Goal: Complete application form: Complete application form

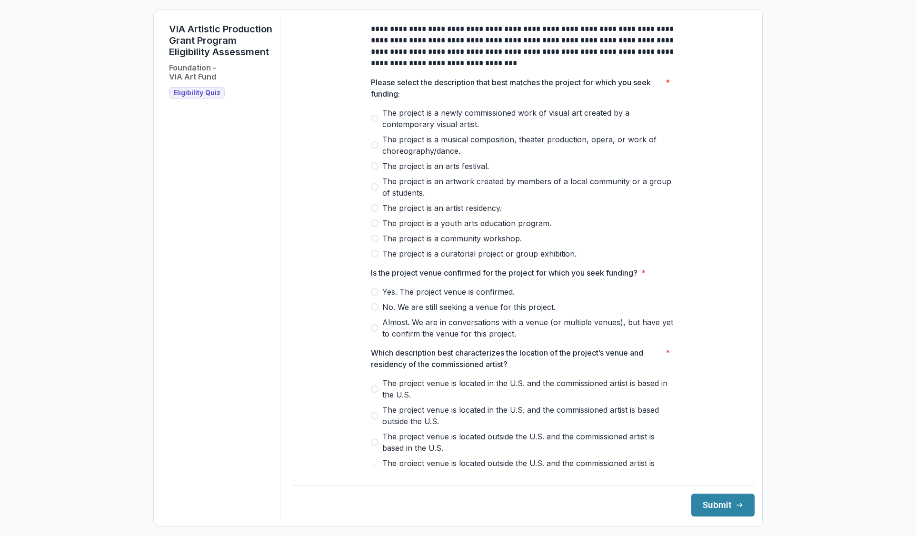
click at [197, 97] on span "Eligibility Quiz" at bounding box center [196, 93] width 47 height 8
click at [377, 298] on label "Yes. The project venue is confirmed." at bounding box center [523, 291] width 305 height 11
click at [372, 332] on span at bounding box center [375, 328] width 8 height 8
click at [374, 191] on span at bounding box center [375, 187] width 8 height 8
click at [367, 399] on div "**********" at bounding box center [523, 349] width 320 height 667
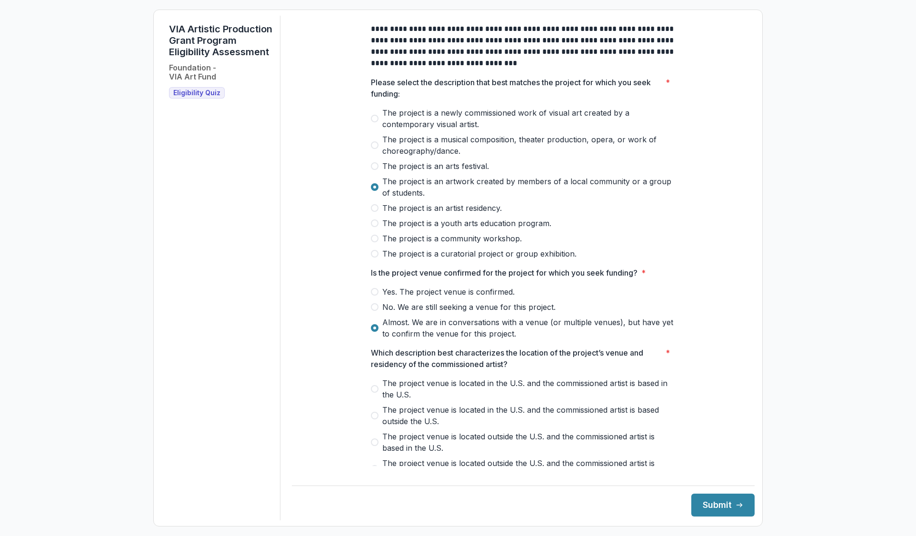
click at [372, 400] on label "The project venue is located in the U.S. and the commissioned artist is based i…" at bounding box center [523, 389] width 305 height 23
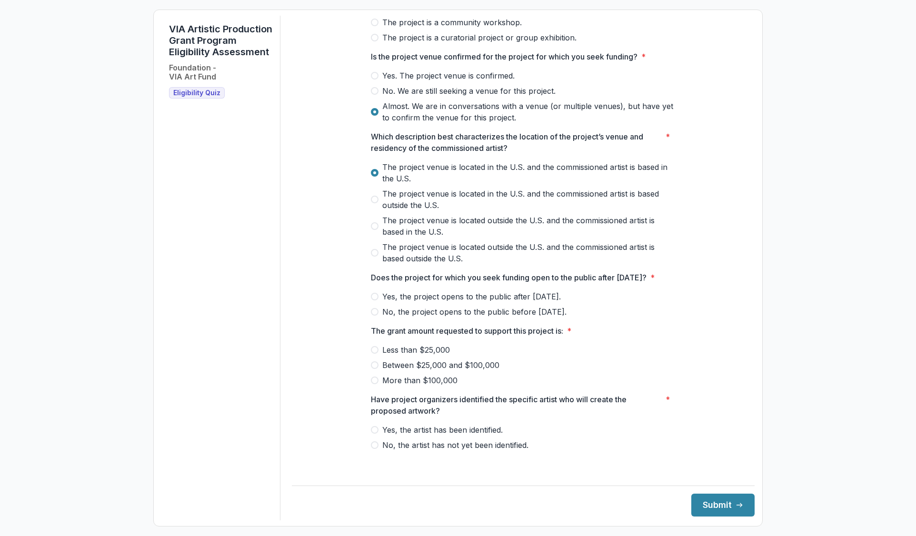
scroll to position [228, 0]
click at [374, 300] on span at bounding box center [375, 297] width 8 height 8
click at [376, 384] on span at bounding box center [375, 381] width 8 height 8
click at [375, 434] on span at bounding box center [375, 430] width 8 height 8
click at [714, 499] on button "Submit" at bounding box center [722, 505] width 63 height 23
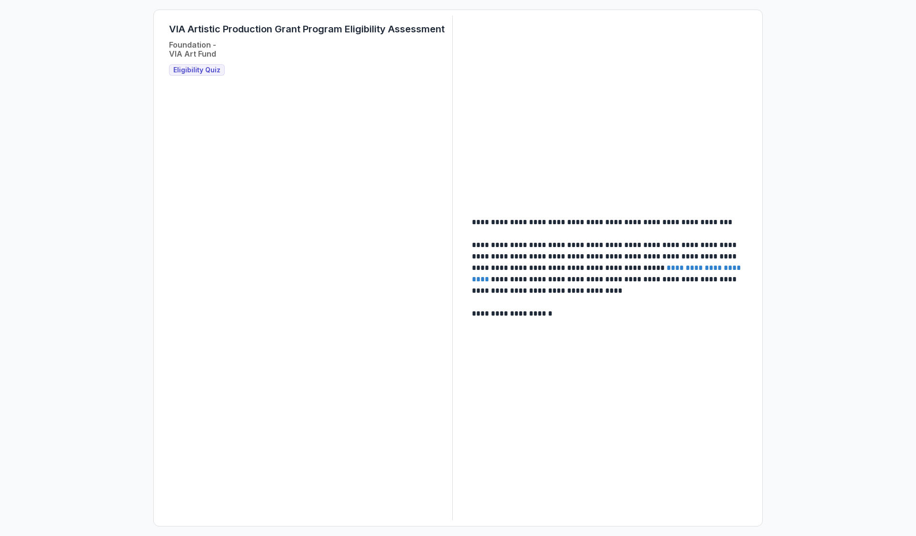
click at [204, 71] on span "Eligibility Quiz" at bounding box center [196, 70] width 47 height 8
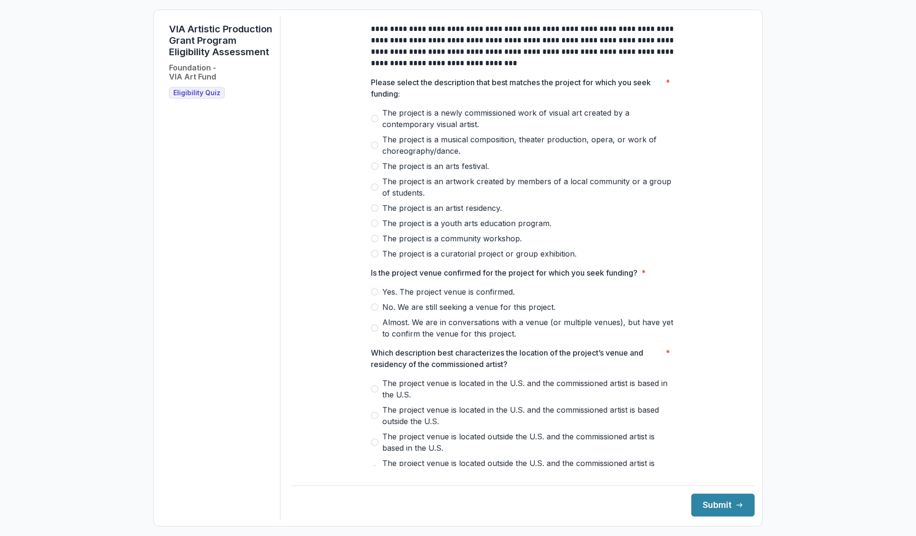
click at [375, 191] on span at bounding box center [375, 187] width 8 height 8
click at [374, 296] on span at bounding box center [375, 292] width 8 height 8
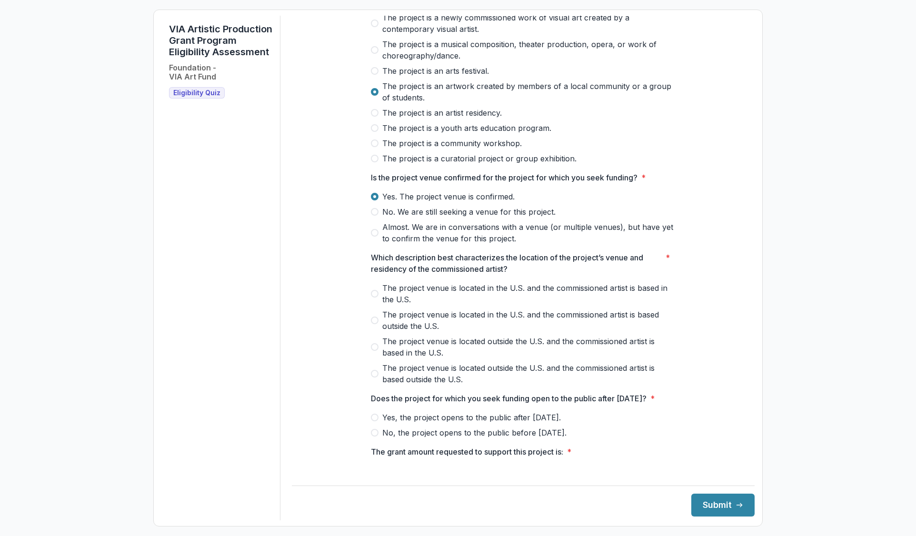
click at [368, 306] on div "**********" at bounding box center [523, 253] width 320 height 667
click at [371, 305] on label "The project venue is located in the U.S. and the commissioned artist is based i…" at bounding box center [523, 293] width 305 height 23
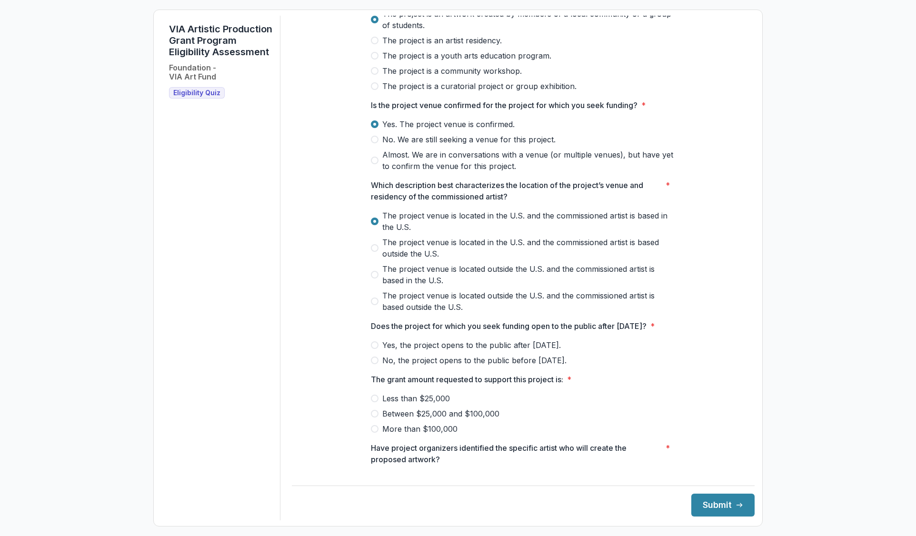
scroll to position [228, 0]
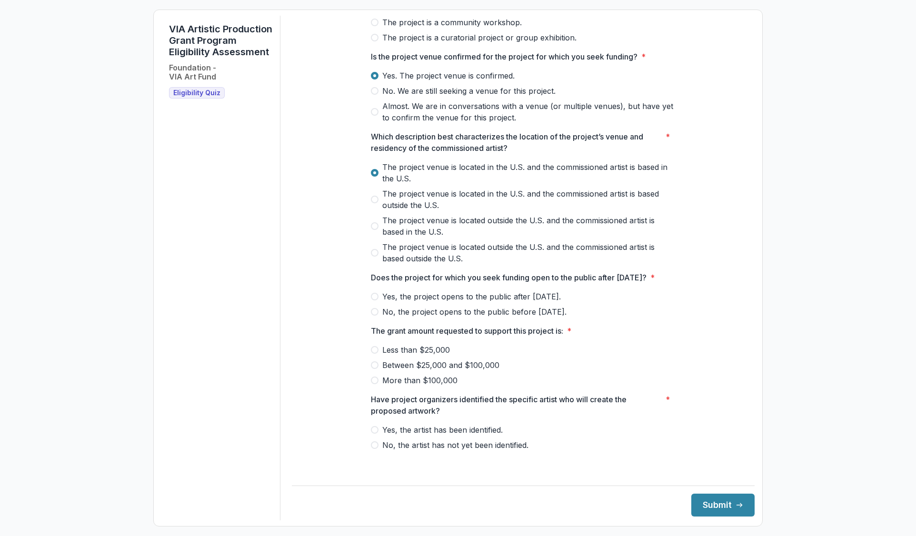
click at [371, 300] on span at bounding box center [375, 297] width 8 height 8
drag, startPoint x: 375, startPoint y: 390, endPoint x: 370, endPoint y: 391, distance: 5.3
click at [375, 384] on span at bounding box center [375, 381] width 8 height 8
click at [373, 434] on span at bounding box center [375, 430] width 8 height 8
click at [712, 496] on button "Submit" at bounding box center [722, 505] width 63 height 23
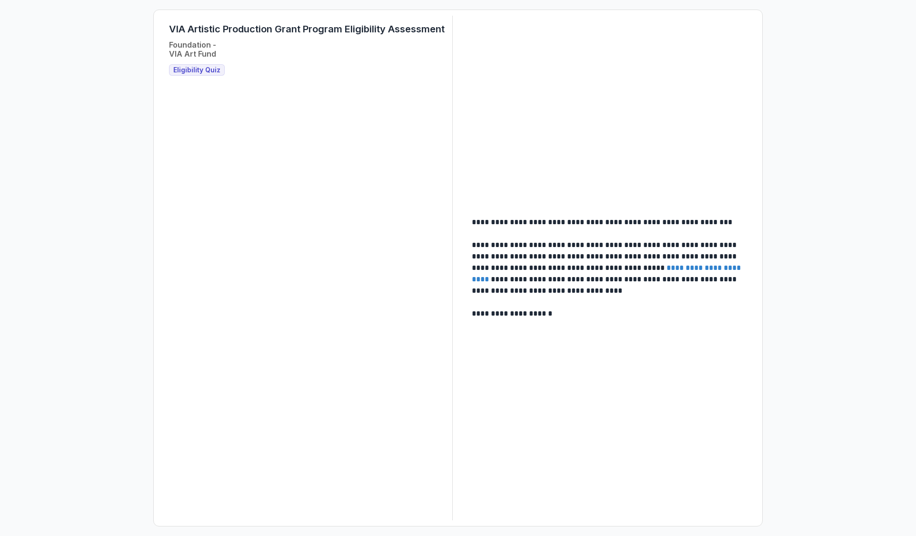
click at [191, 72] on span "Eligibility Quiz" at bounding box center [196, 70] width 47 height 8
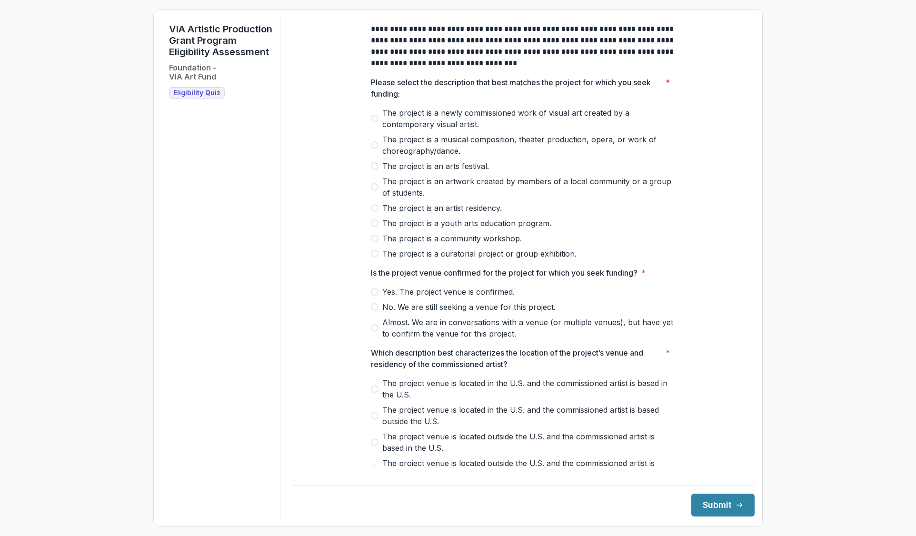
click at [372, 122] on span at bounding box center [375, 119] width 8 height 8
click at [372, 149] on span at bounding box center [375, 145] width 8 height 8
click at [375, 191] on span at bounding box center [375, 187] width 8 height 8
click at [373, 296] on span at bounding box center [375, 292] width 8 height 8
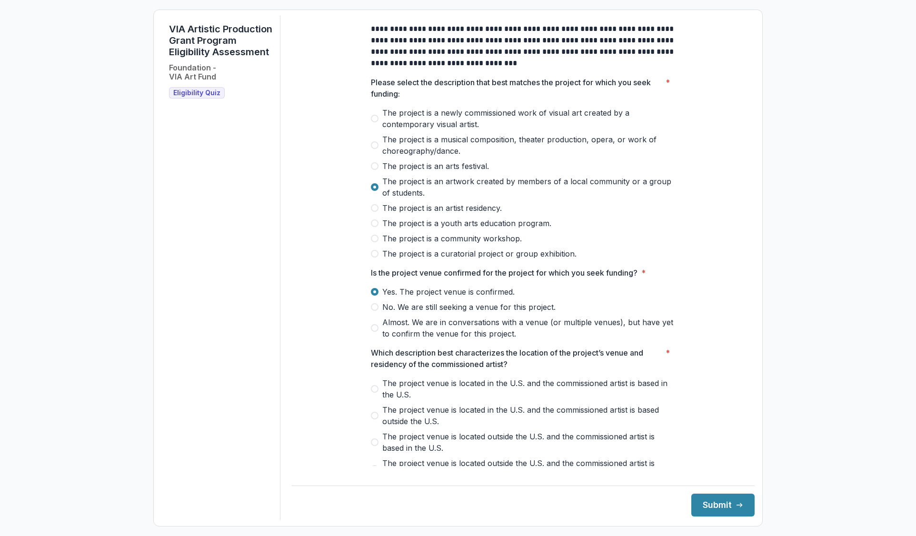
click at [373, 332] on span at bounding box center [375, 328] width 8 height 8
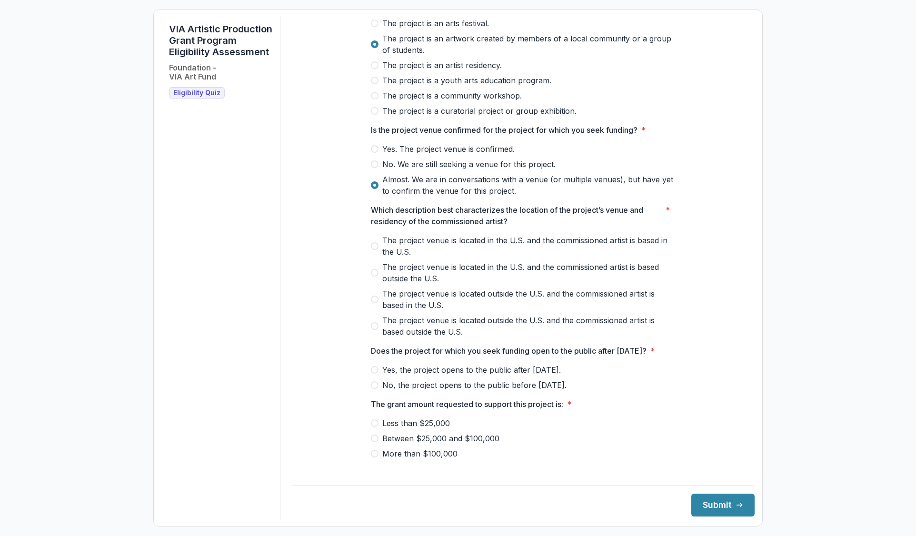
click at [375, 250] on span at bounding box center [375, 246] width 8 height 8
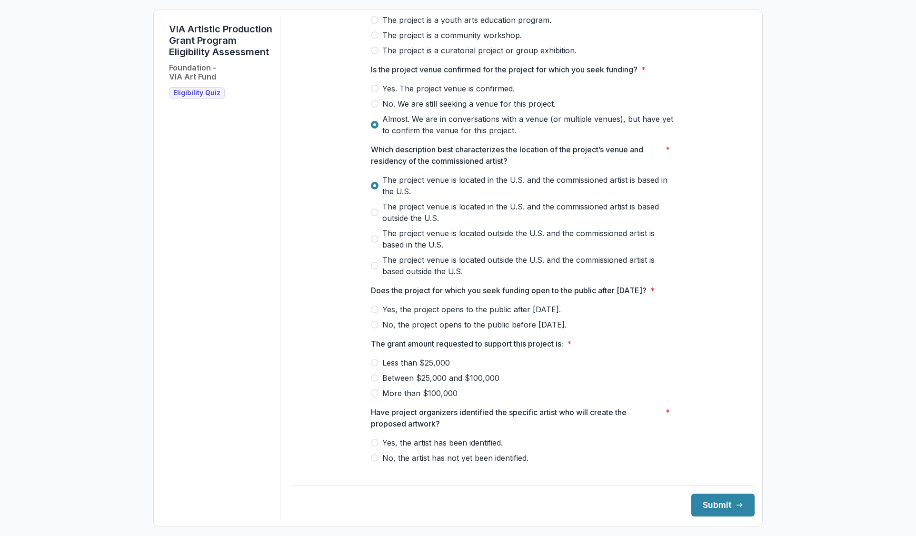
scroll to position [228, 0]
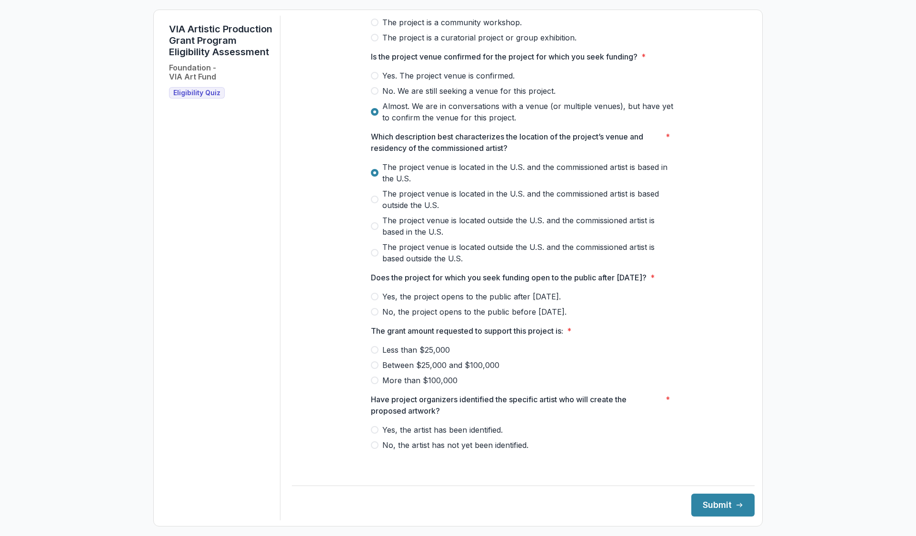
click at [373, 300] on span at bounding box center [375, 297] width 8 height 8
click at [377, 369] on span at bounding box center [375, 365] width 8 height 8
click at [374, 434] on span at bounding box center [375, 430] width 8 height 8
click at [718, 501] on button "Submit" at bounding box center [722, 505] width 63 height 23
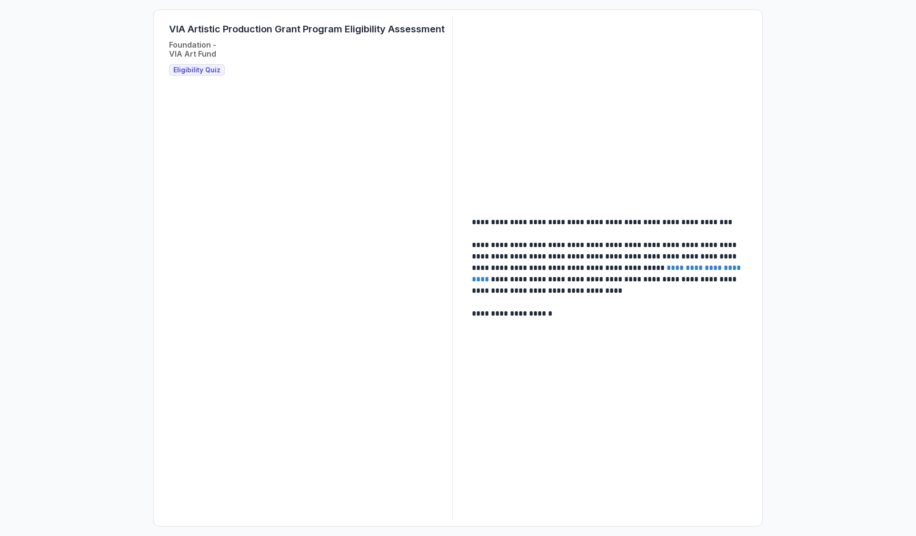
click at [667, 268] on link "**********" at bounding box center [607, 273] width 271 height 19
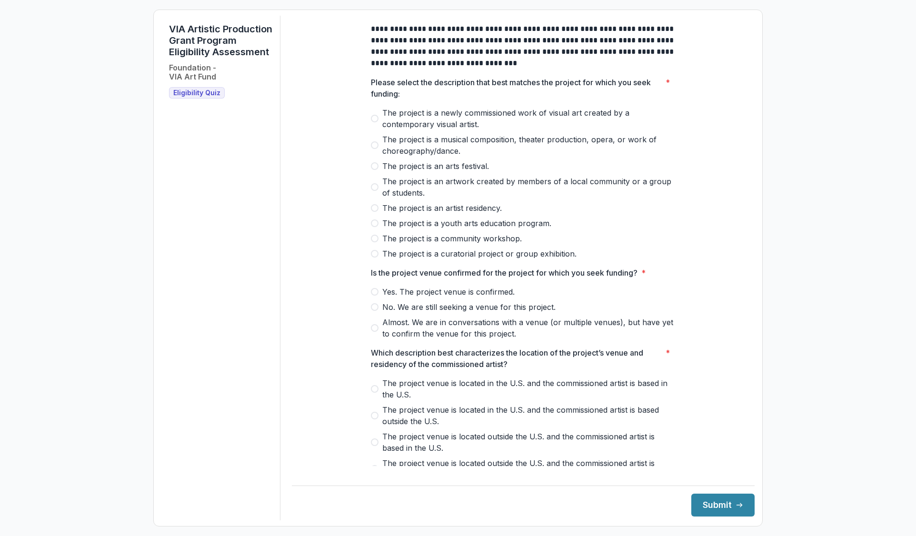
click at [374, 191] on span at bounding box center [375, 187] width 8 height 8
click at [375, 296] on span at bounding box center [375, 292] width 8 height 8
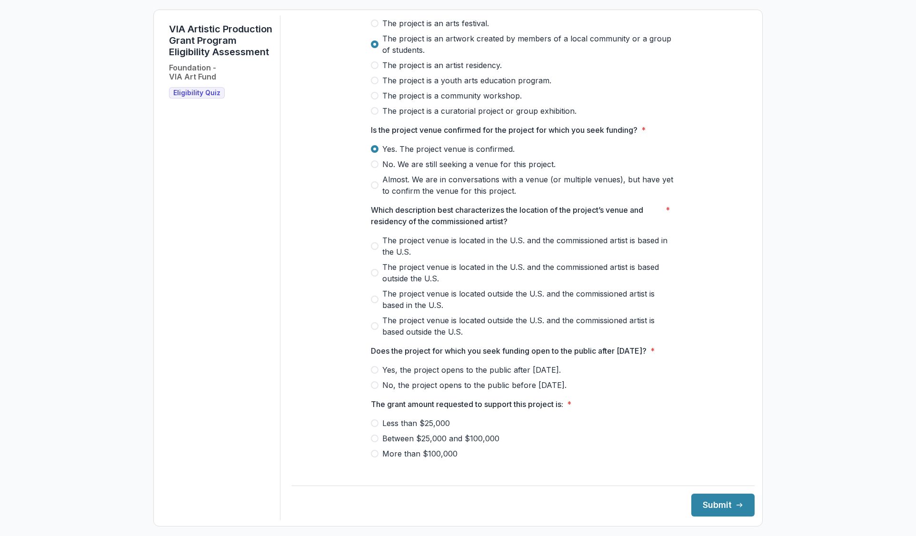
click at [371, 250] on span at bounding box center [375, 246] width 8 height 8
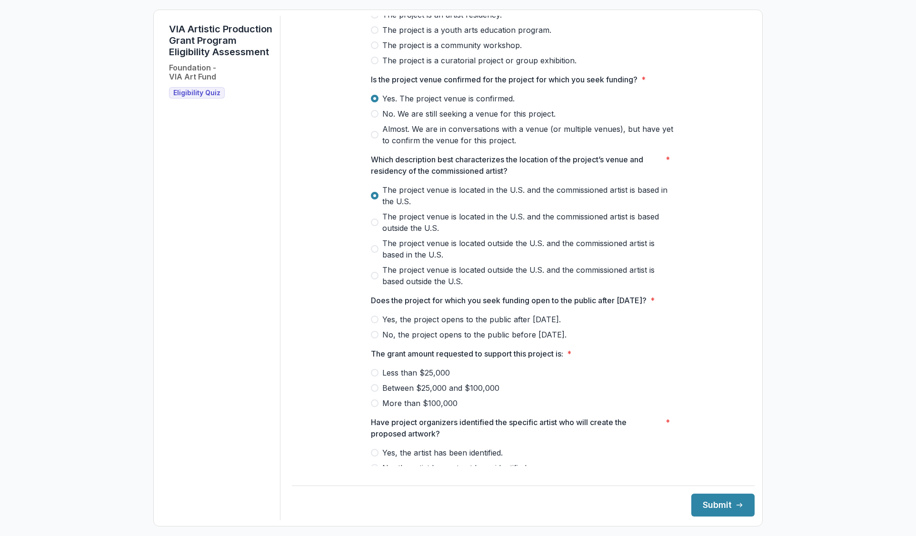
scroll to position [228, 0]
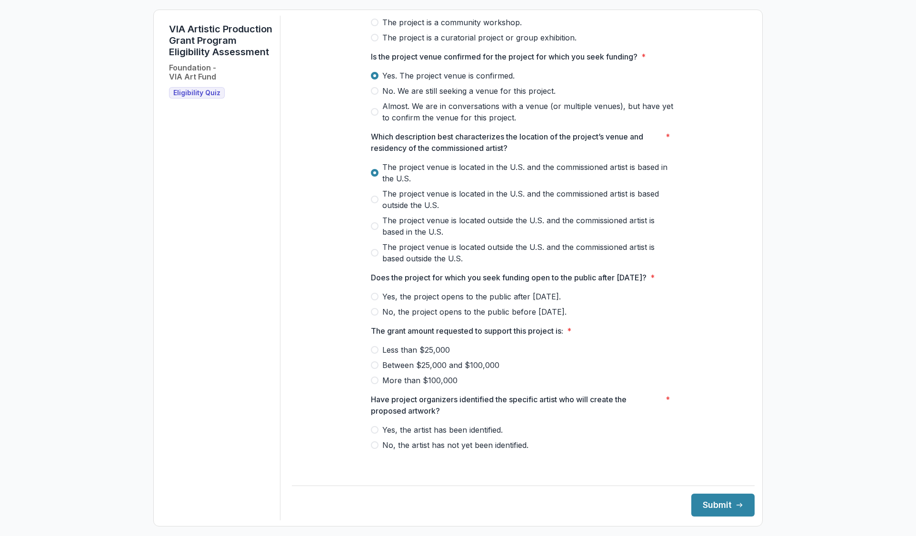
click at [372, 300] on span at bounding box center [375, 297] width 8 height 8
click at [373, 369] on span at bounding box center [375, 365] width 8 height 8
click at [375, 434] on span at bounding box center [375, 430] width 8 height 8
click at [709, 496] on button "Submit" at bounding box center [722, 505] width 63 height 23
